Goal: Task Accomplishment & Management: Use online tool/utility

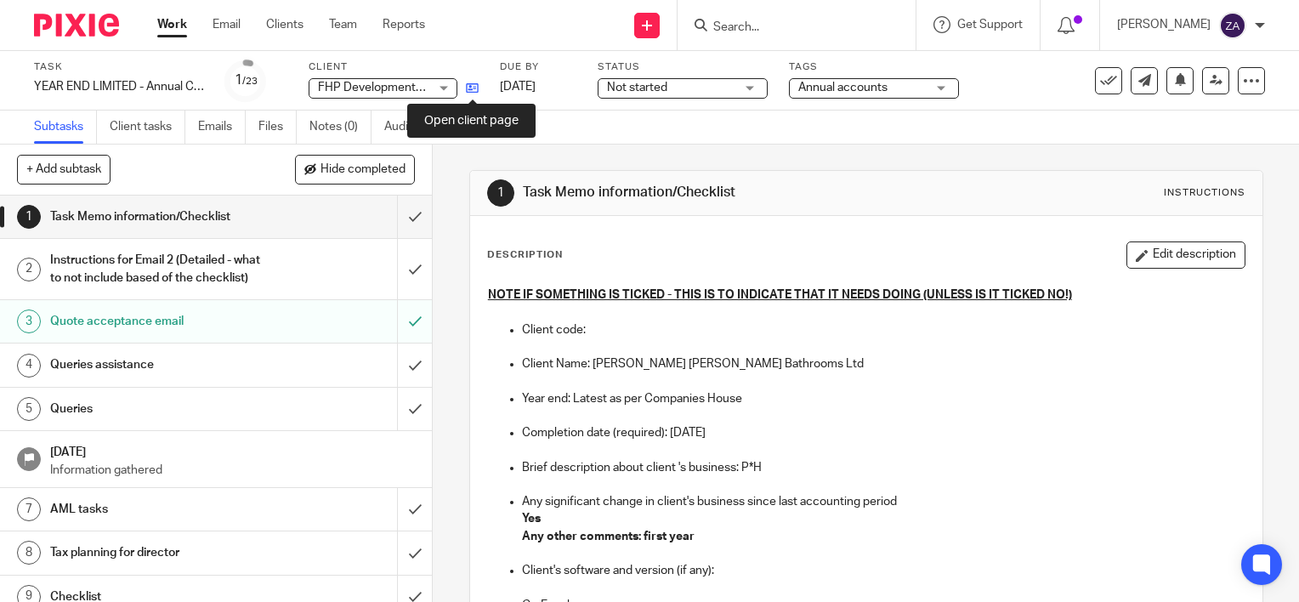
click at [473, 87] on icon at bounding box center [472, 88] width 13 height 13
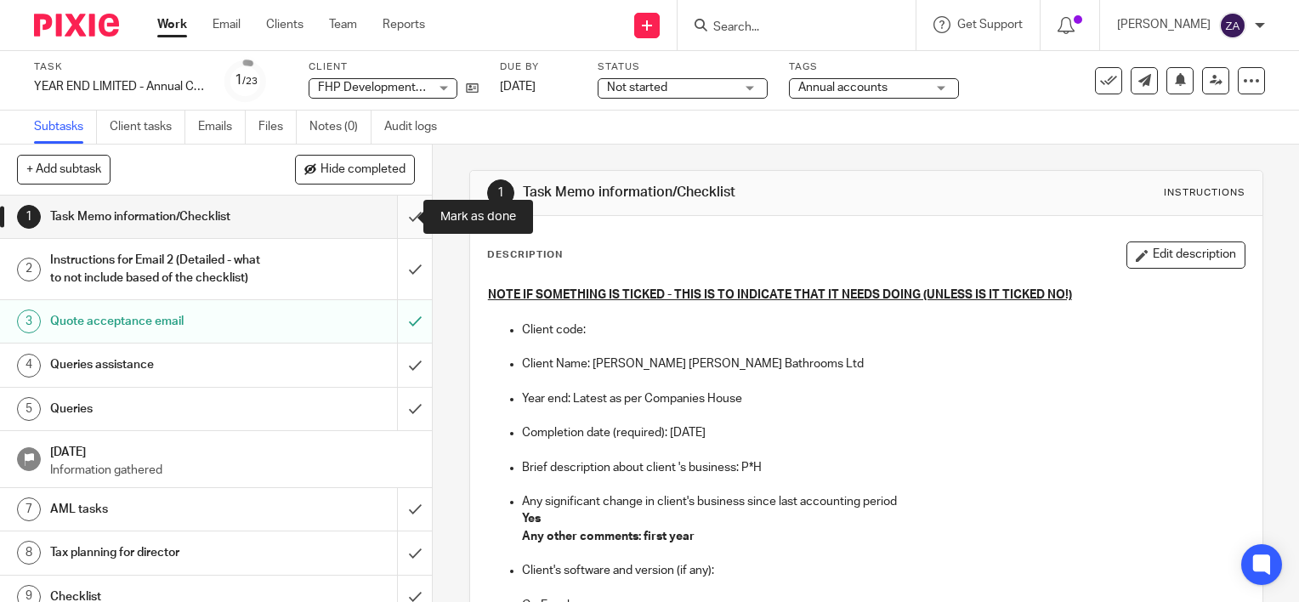
click at [391, 218] on input "submit" at bounding box center [216, 216] width 432 height 42
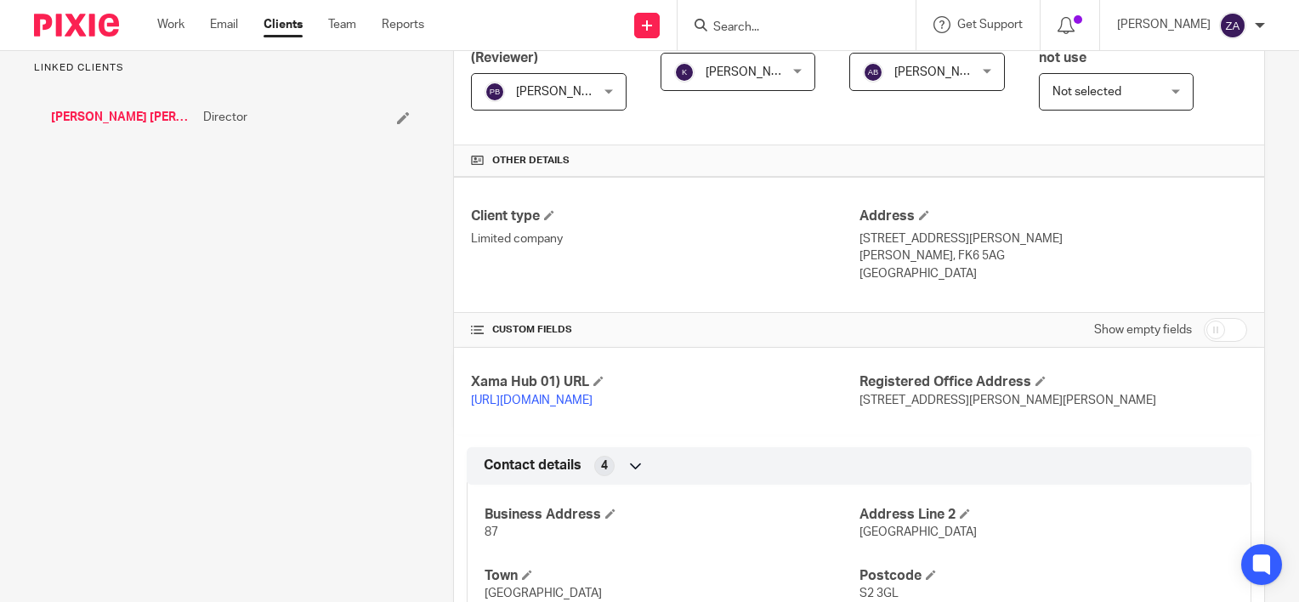
scroll to position [761, 0]
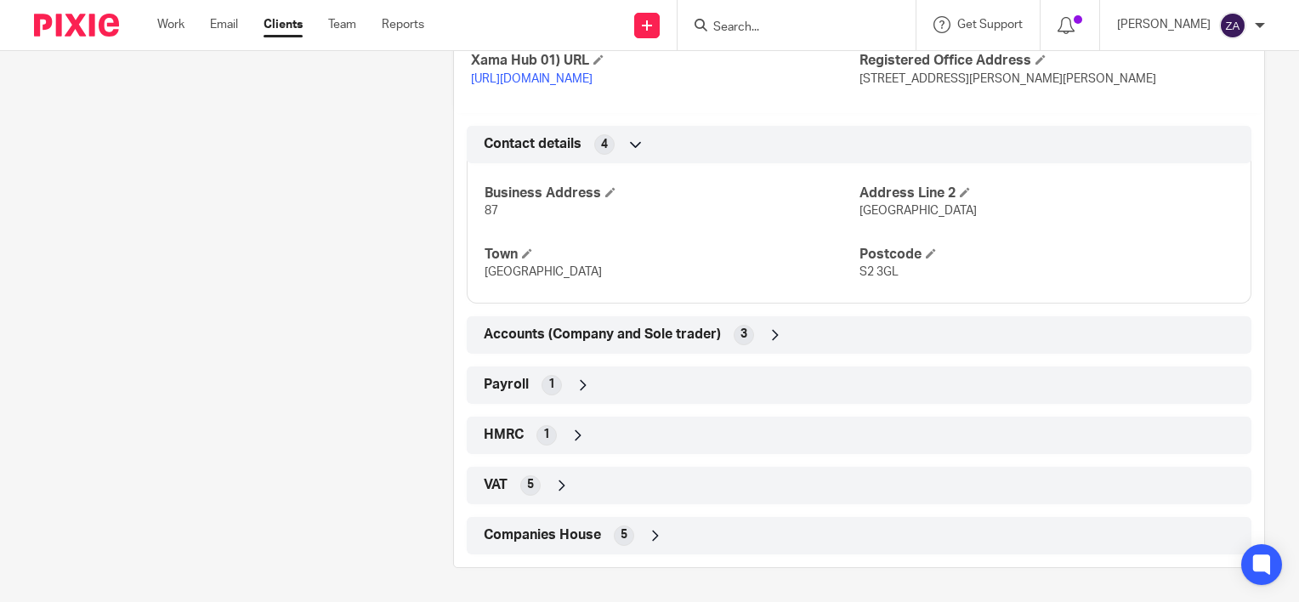
click at [642, 438] on div "HMRC 1" at bounding box center [858, 435] width 759 height 29
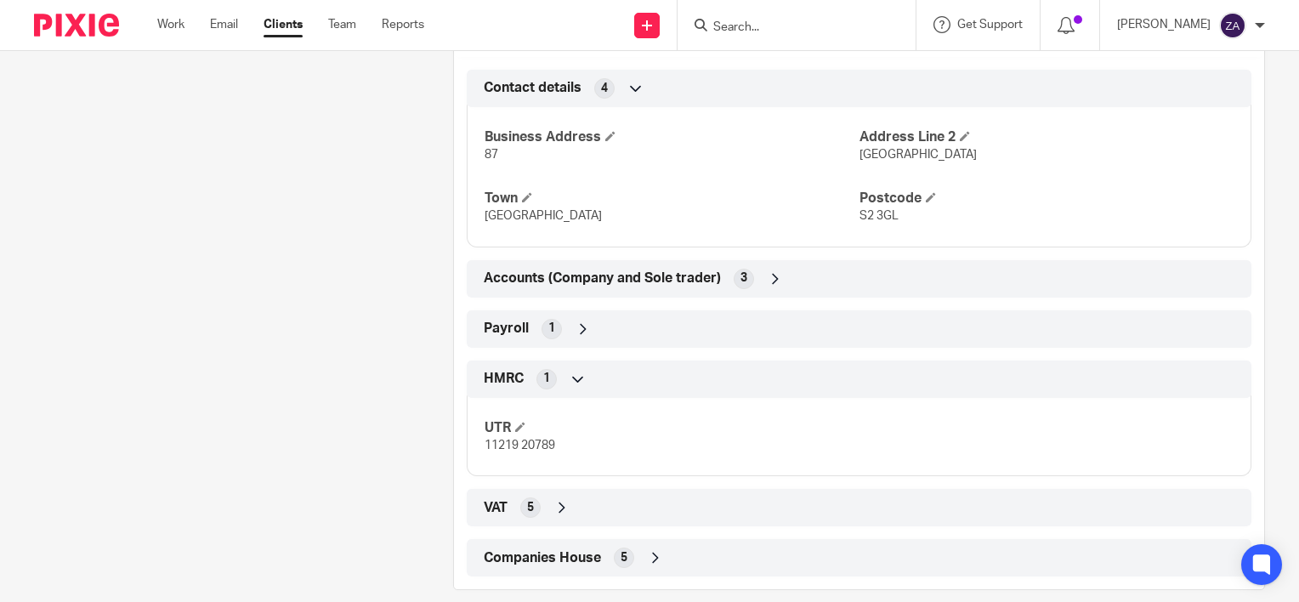
scroll to position [840, 0]
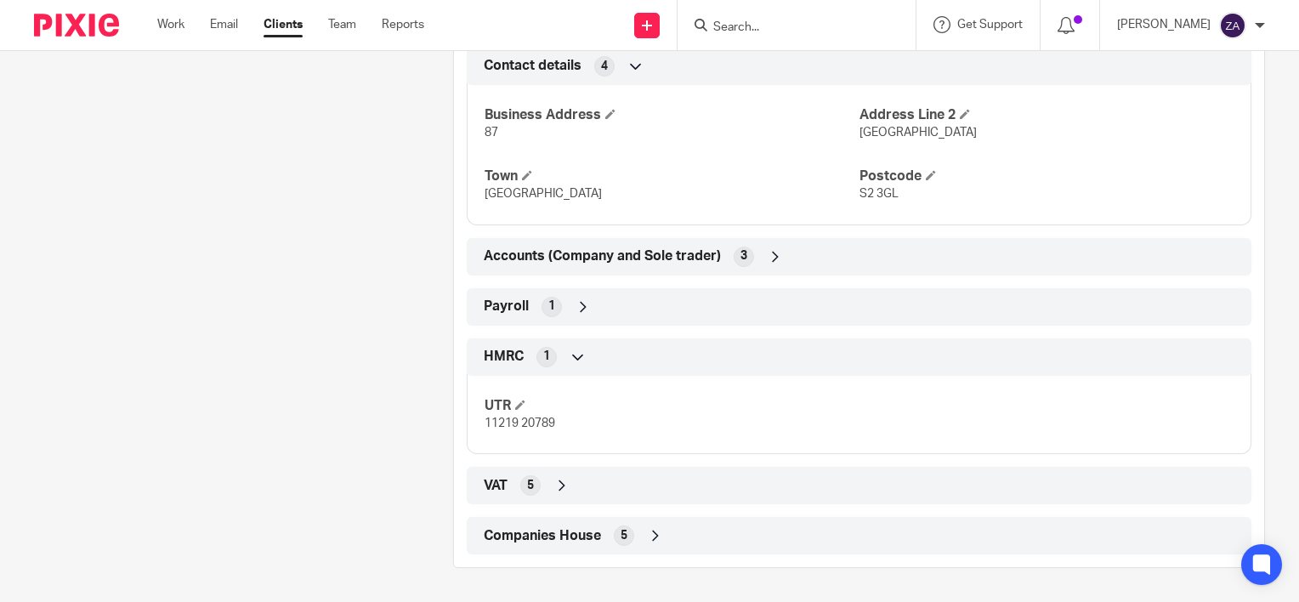
click at [490, 426] on span "11219 20789" at bounding box center [519, 423] width 71 height 12
copy p "11219 20789"
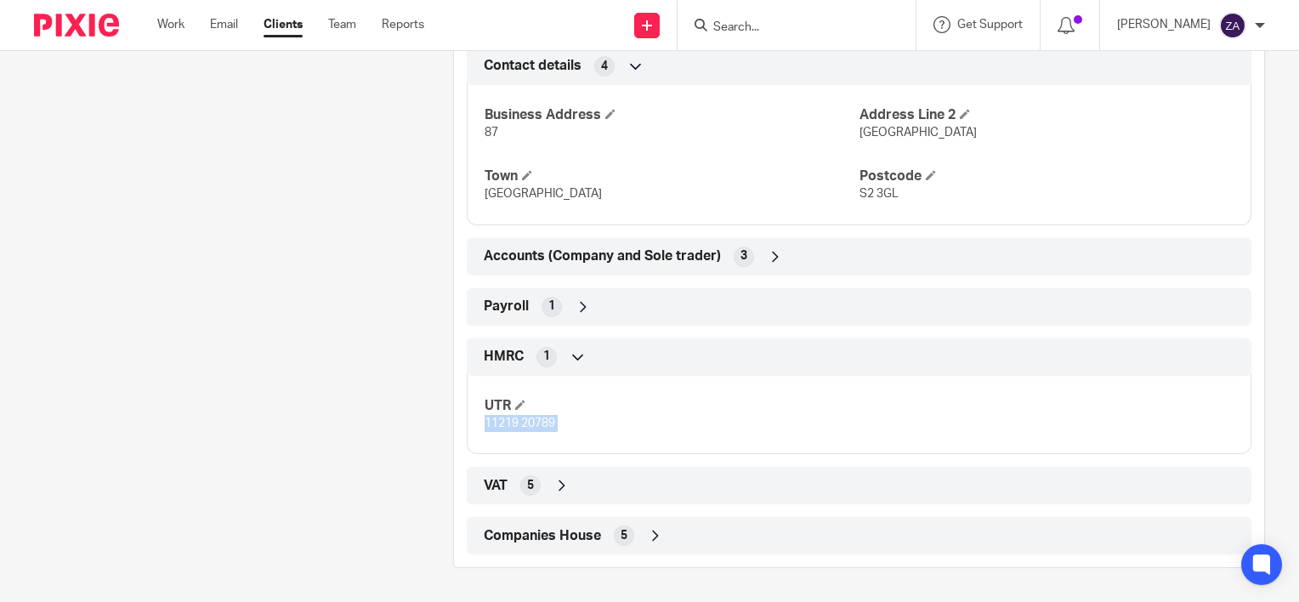
copy p "11219 20789"
click at [558, 539] on span "Companies House" at bounding box center [542, 536] width 117 height 18
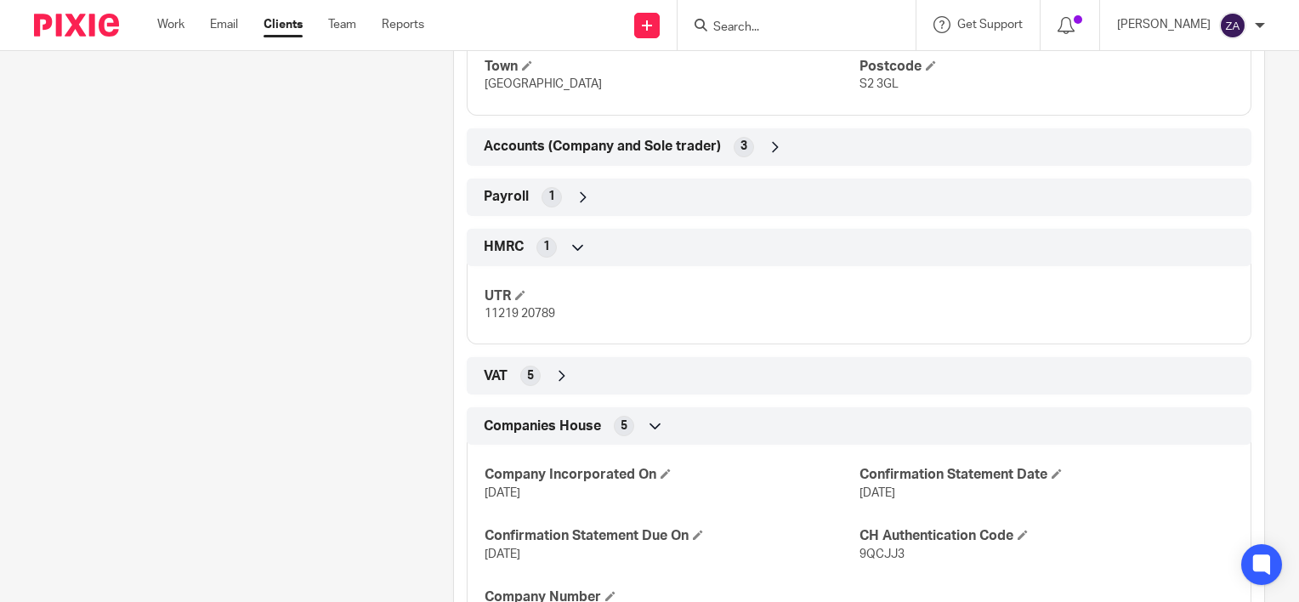
scroll to position [1040, 0]
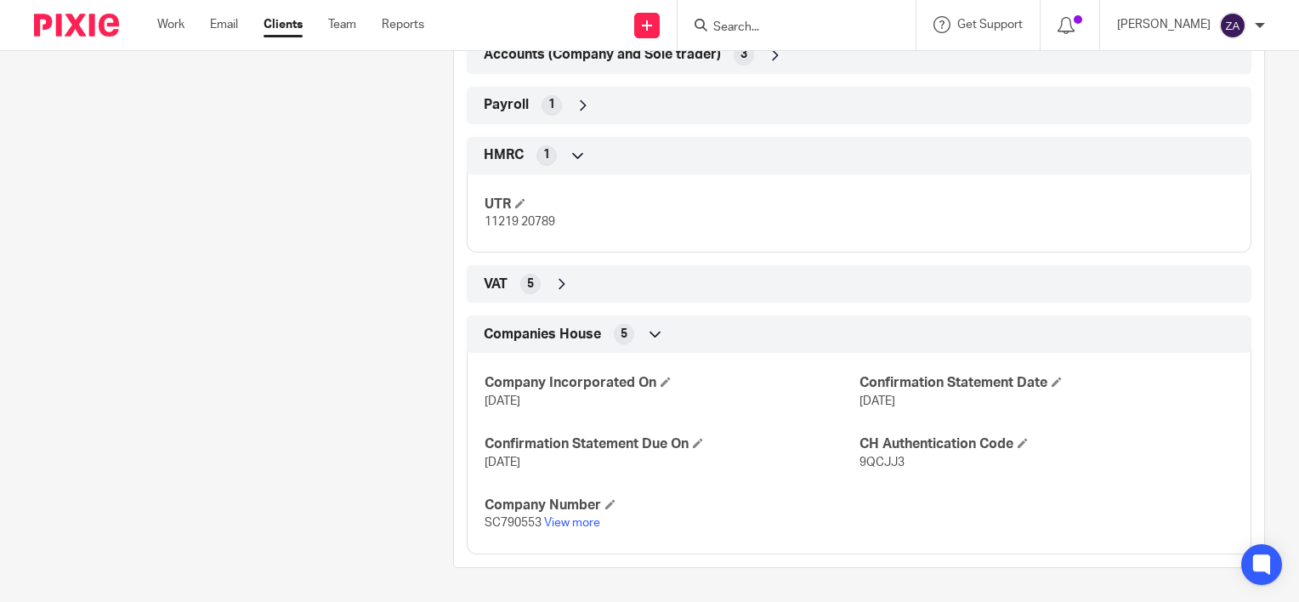
click at [860, 464] on span "9QCJJ3" at bounding box center [881, 462] width 45 height 12
copy span "9QCJJ3"
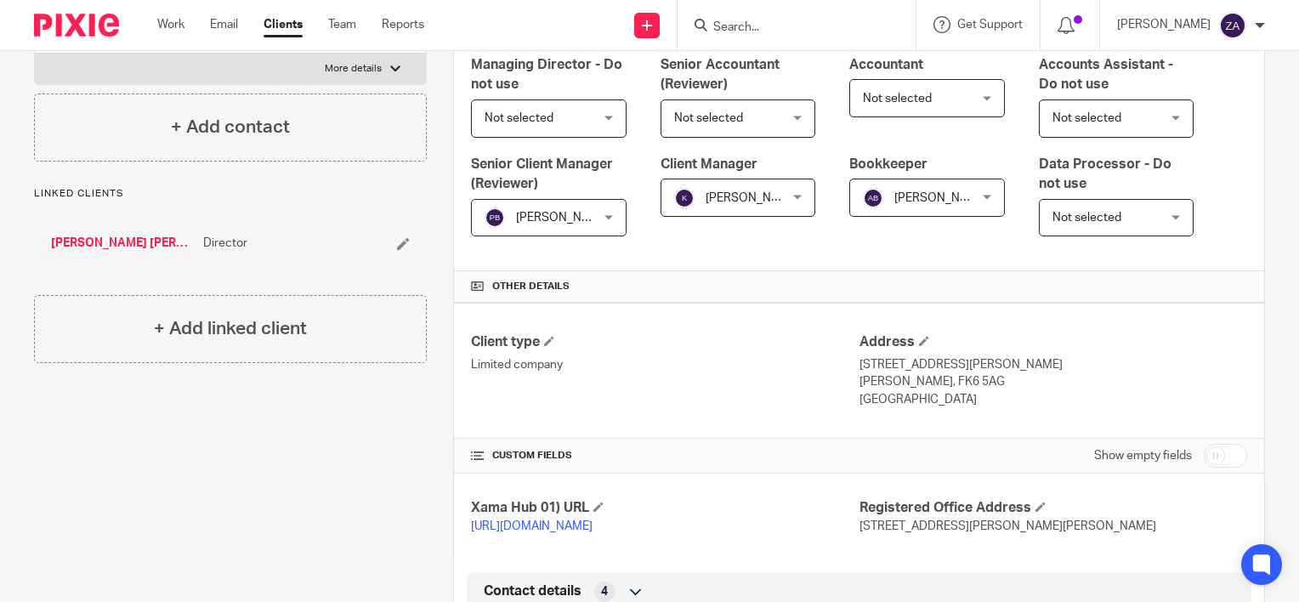
scroll to position [0, 0]
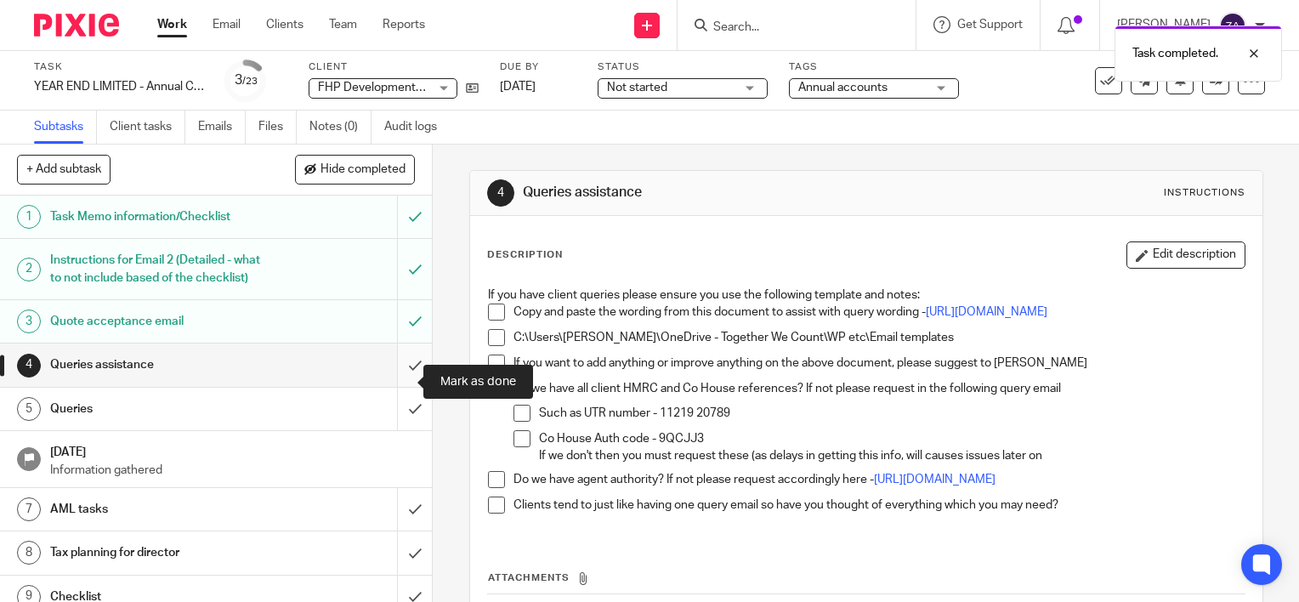
click at [405, 380] on input "submit" at bounding box center [216, 364] width 432 height 42
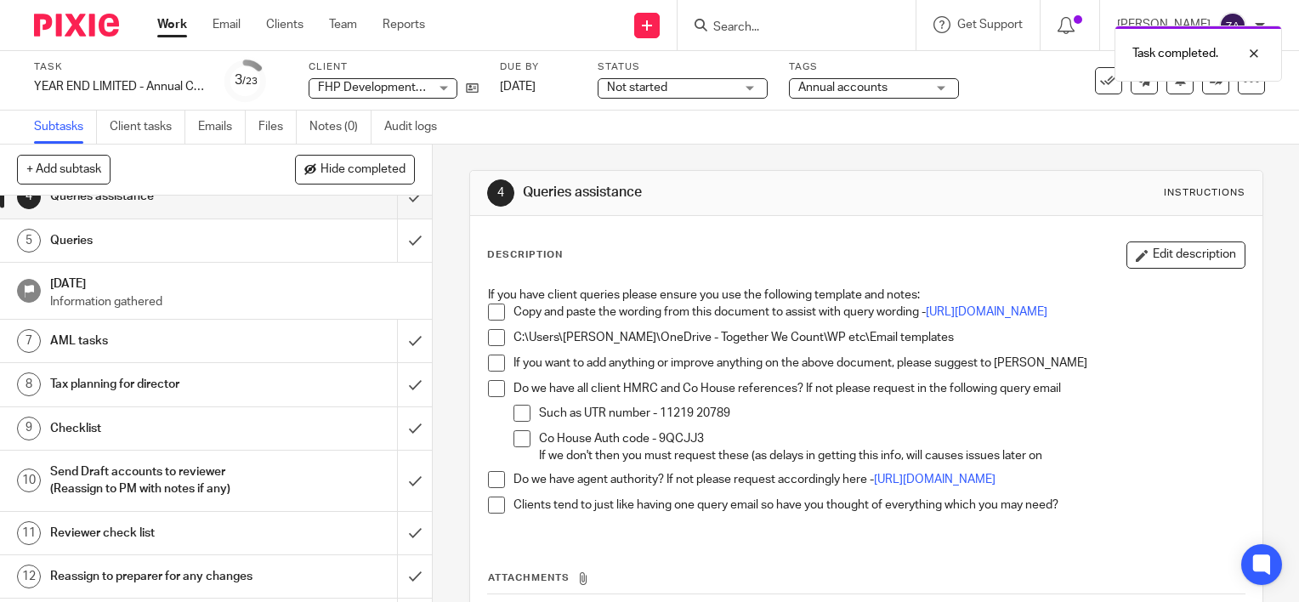
scroll to position [170, 0]
click at [401, 256] on input "submit" at bounding box center [216, 239] width 432 height 42
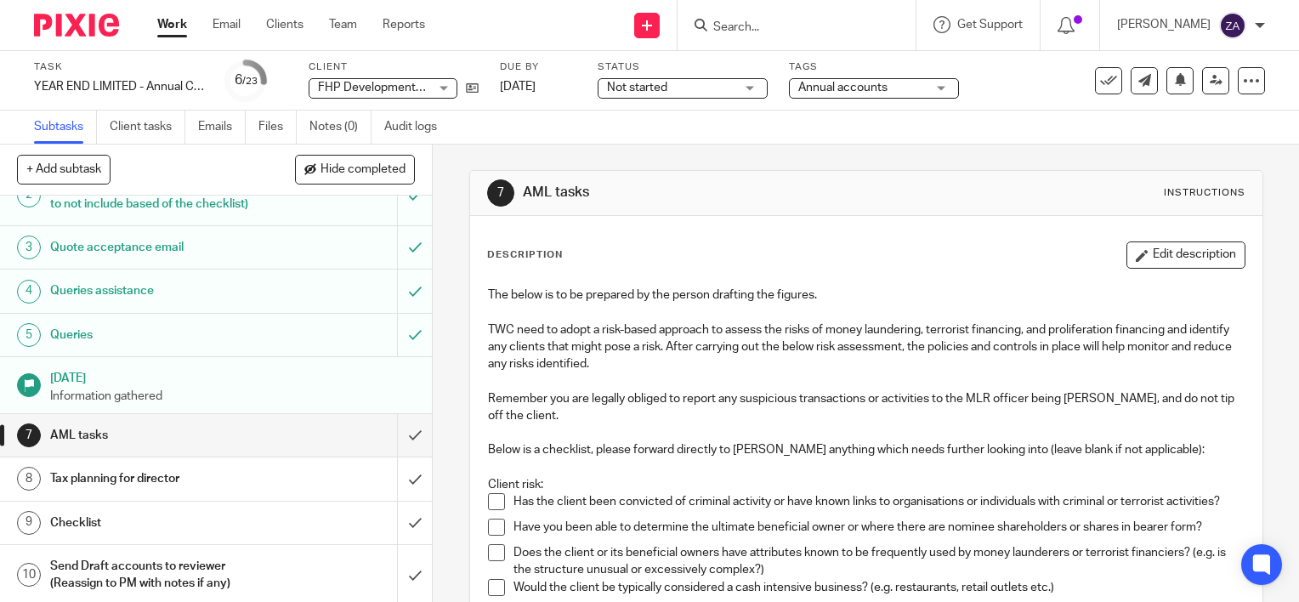
scroll to position [170, 0]
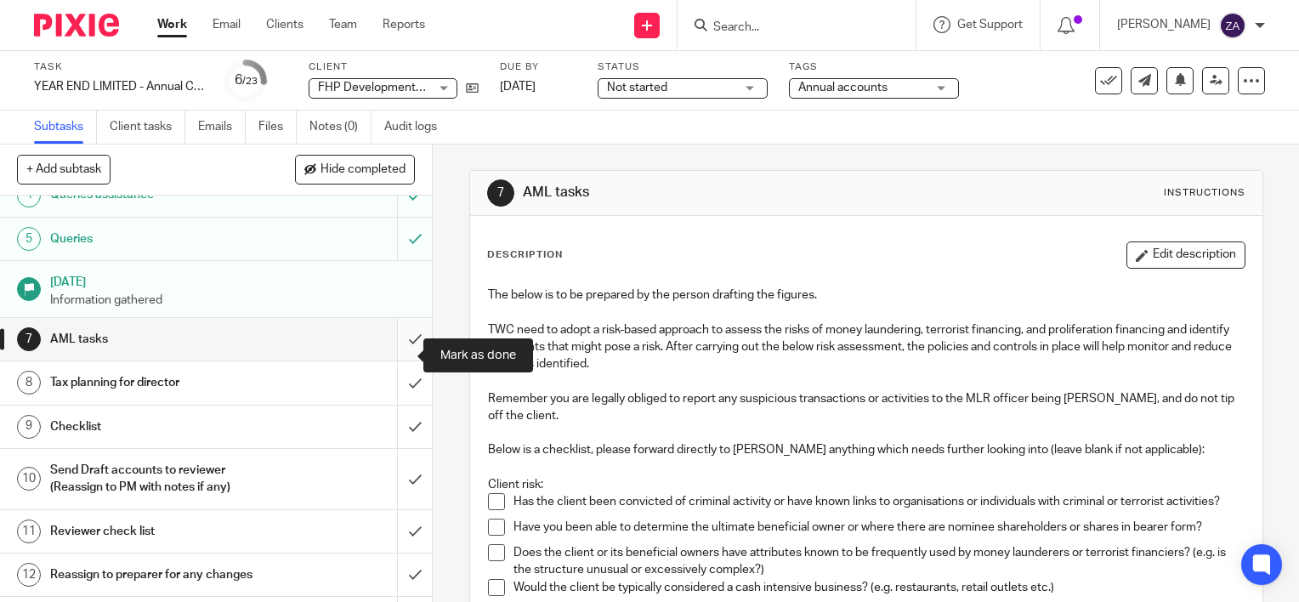
click at [391, 354] on input "submit" at bounding box center [216, 339] width 432 height 42
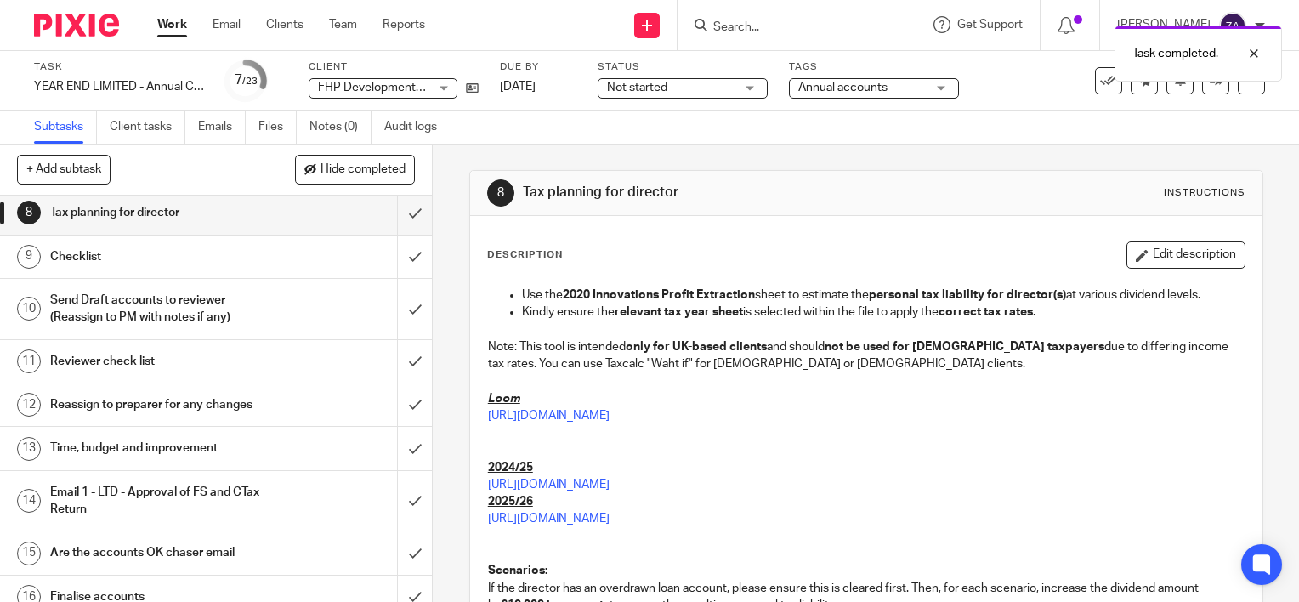
scroll to position [255, 0]
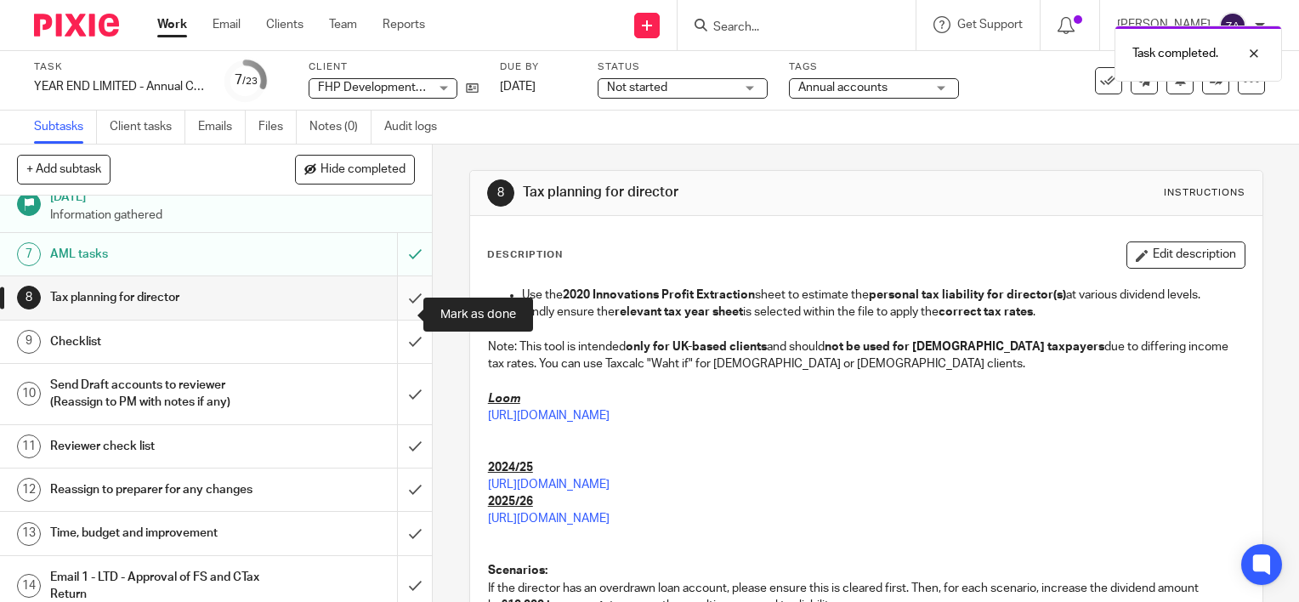
click at [392, 318] on input "submit" at bounding box center [216, 297] width 432 height 42
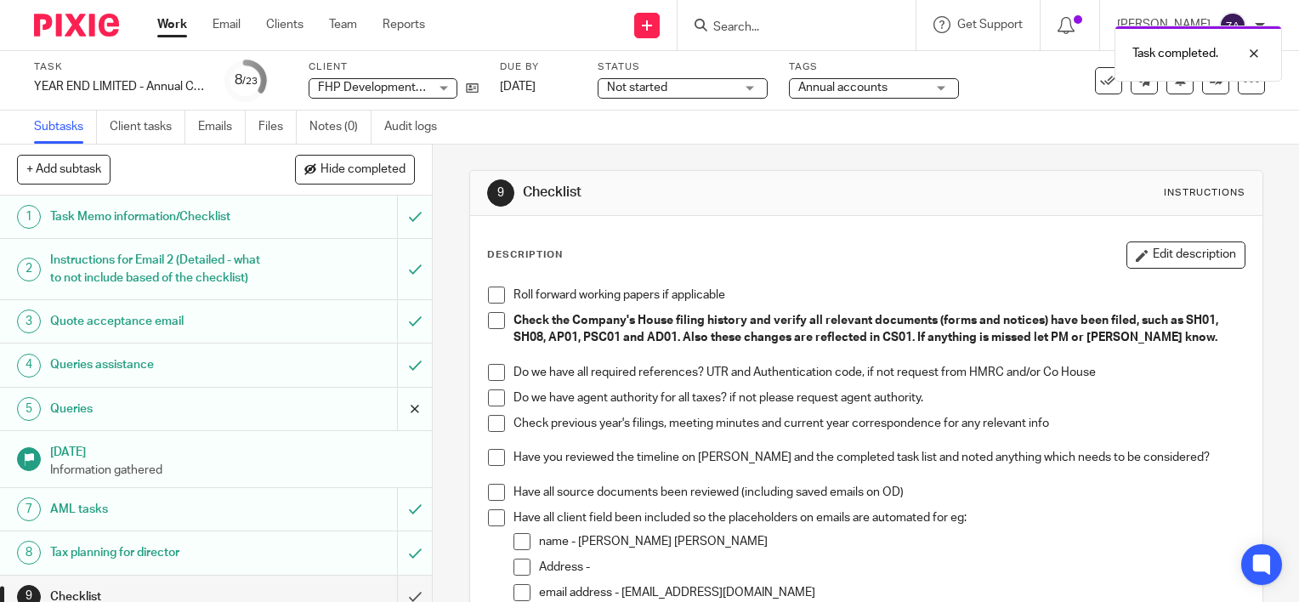
scroll to position [255, 0]
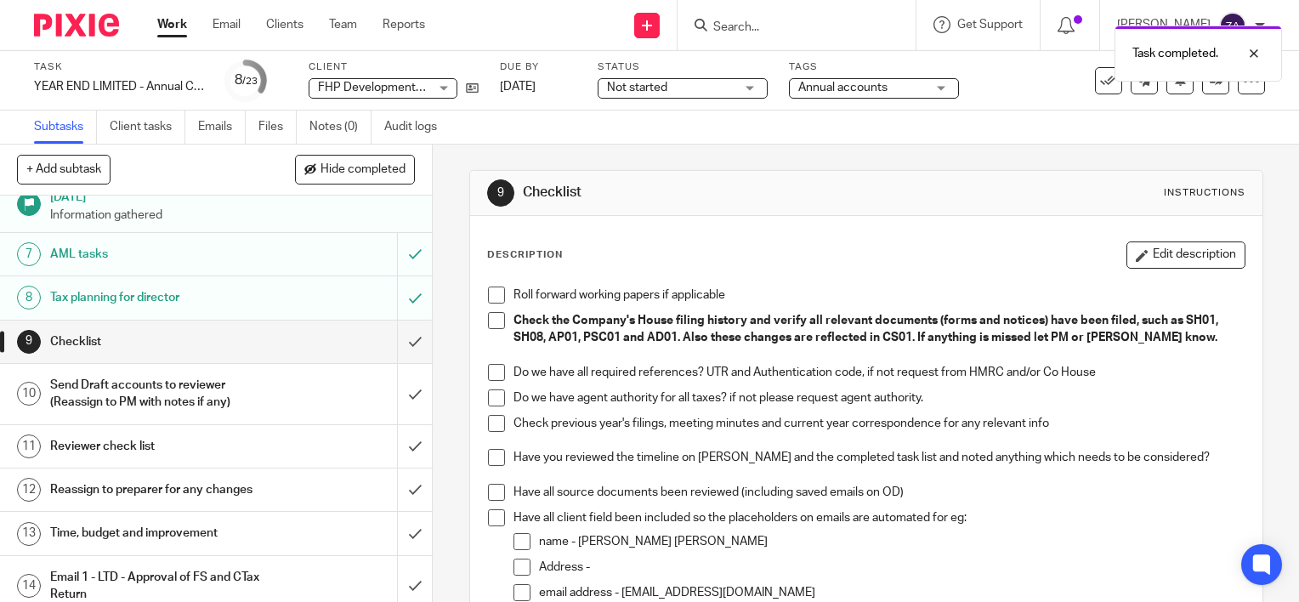
click at [262, 354] on div "Checklist" at bounding box center [215, 341] width 331 height 25
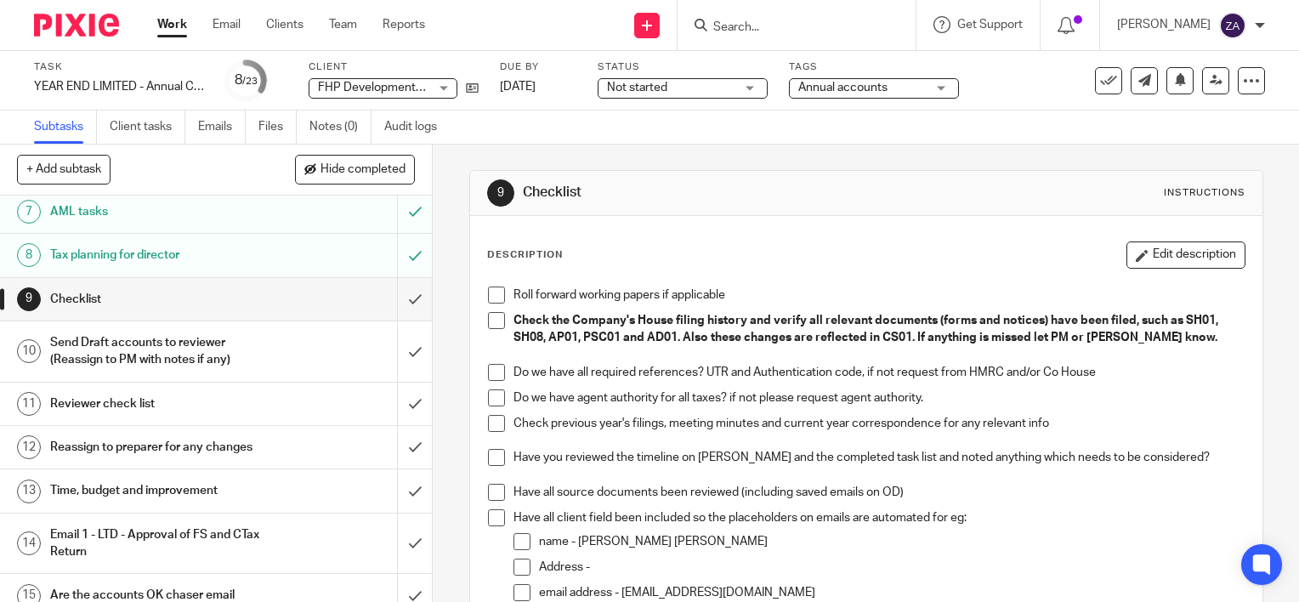
scroll to position [340, 0]
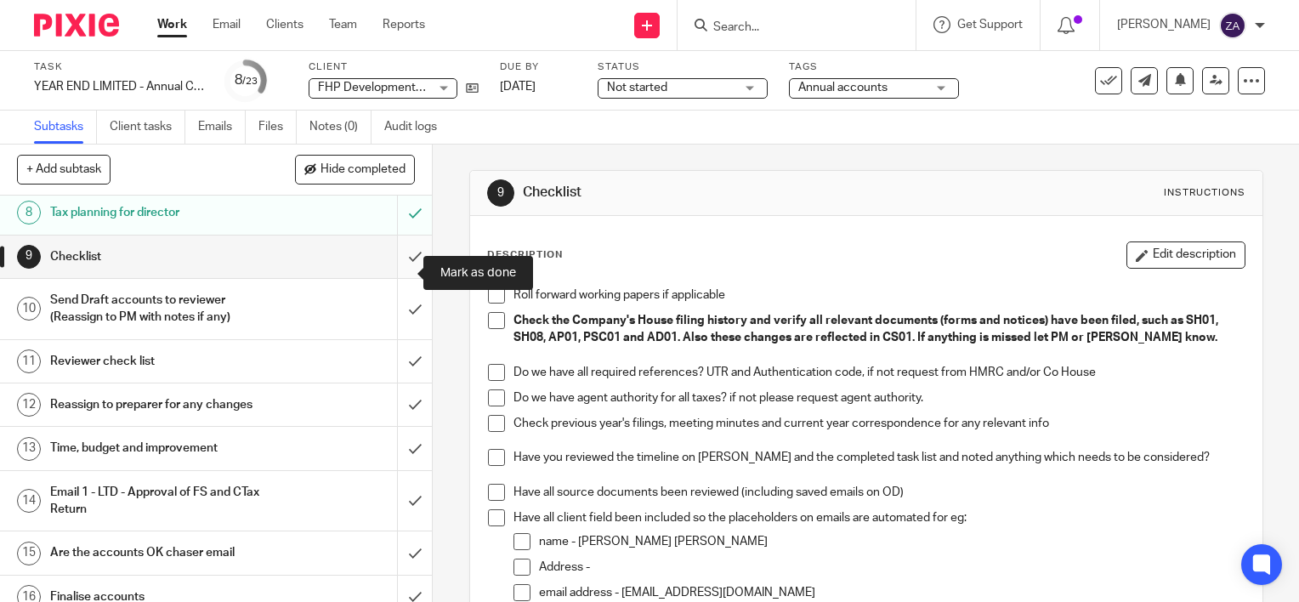
click at [399, 275] on input "submit" at bounding box center [216, 256] width 432 height 42
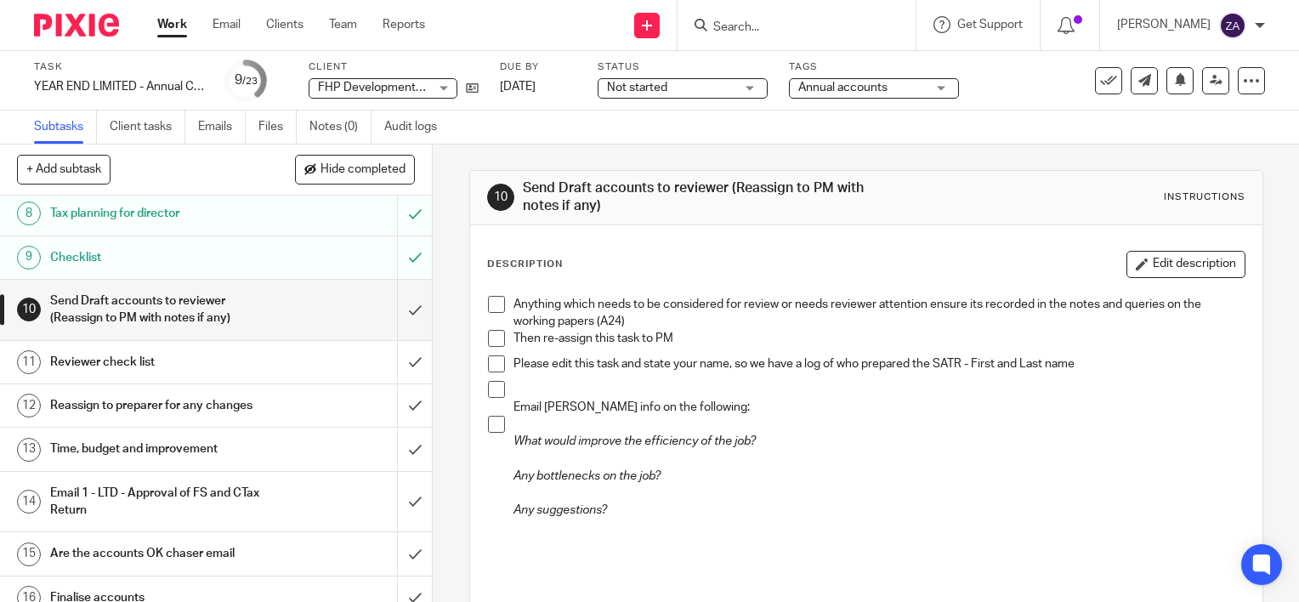
scroll to position [340, 0]
